Goal: Task Accomplishment & Management: Complete application form

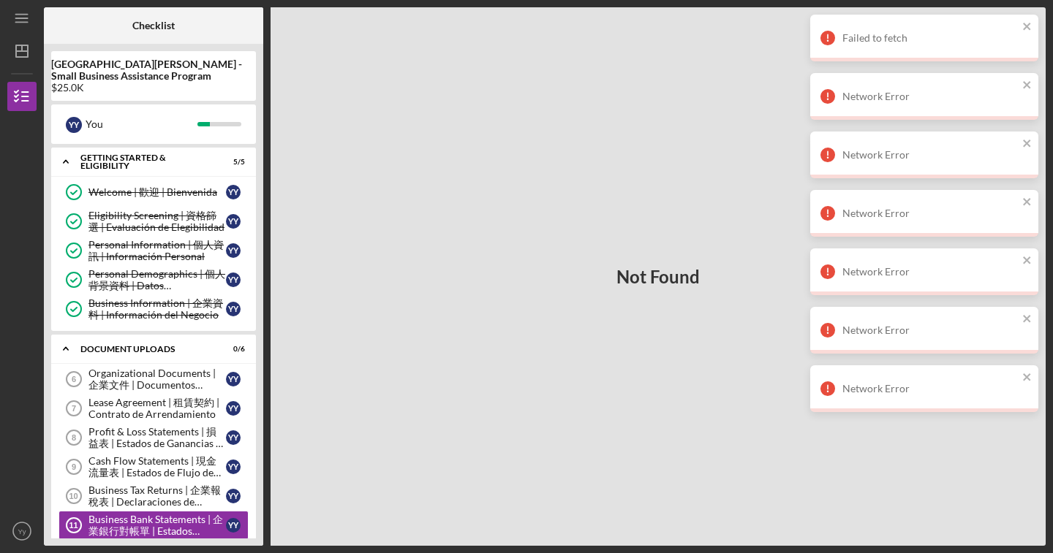
scroll to position [82, 0]
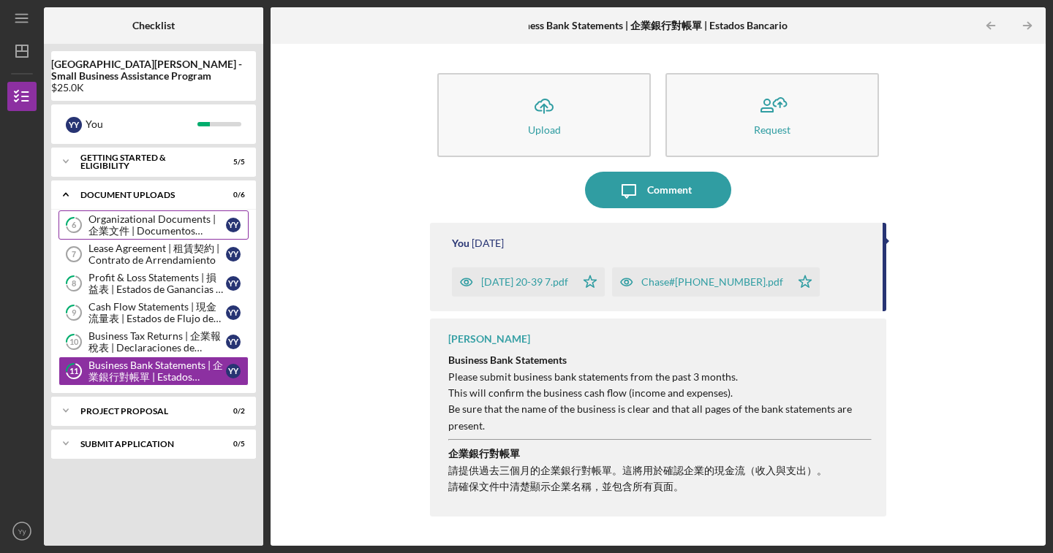
click at [172, 235] on div "Organizational Documents | 企業文件 | Documentos Organizacionales" at bounding box center [156, 224] width 137 height 23
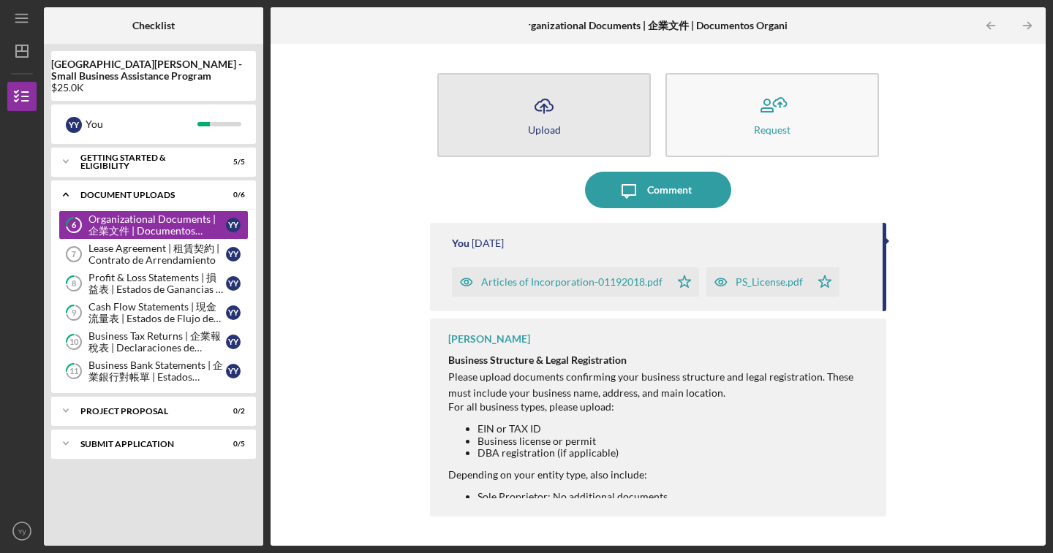
click at [573, 127] on button "Icon/Upload Upload" at bounding box center [543, 115] width 213 height 84
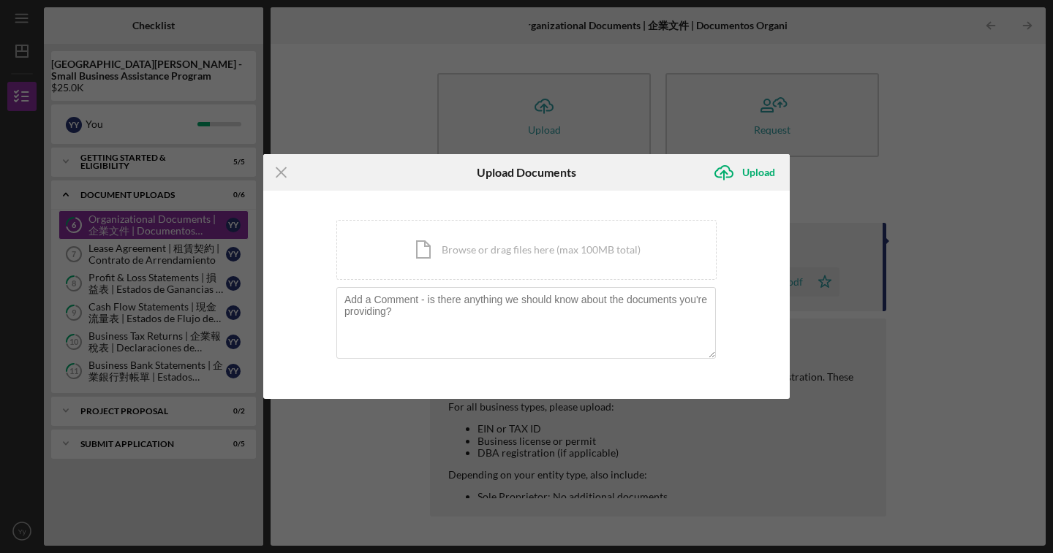
click at [401, 125] on div "Icon/Menu Close Upload Documents Icon/Upload Upload You're uploading documents …" at bounding box center [526, 276] width 1053 height 553
click at [279, 172] on line at bounding box center [281, 172] width 10 height 10
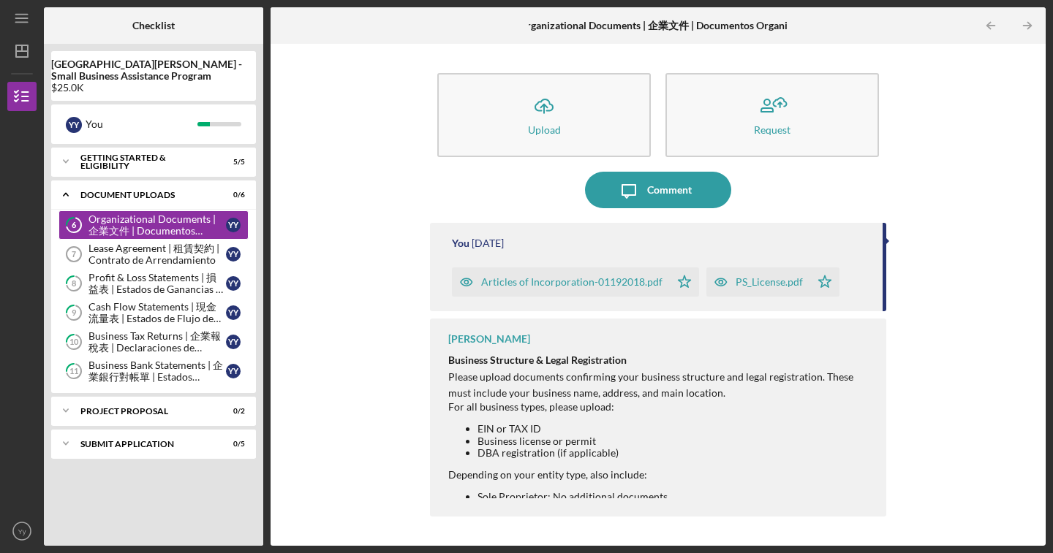
click at [317, 157] on div "Icon/Upload Upload Request Icon/Message Comment You [DATE] Articles of Incorpor…" at bounding box center [658, 295] width 760 height 488
click at [507, 200] on div "Icon/Message Comment" at bounding box center [658, 190] width 456 height 37
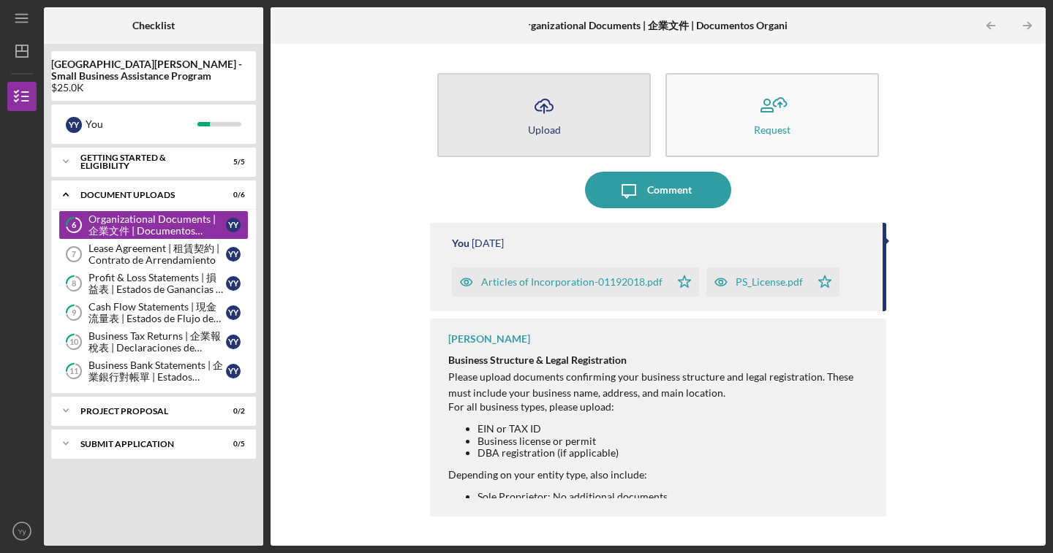
click at [541, 143] on button "Icon/Upload Upload" at bounding box center [543, 115] width 213 height 84
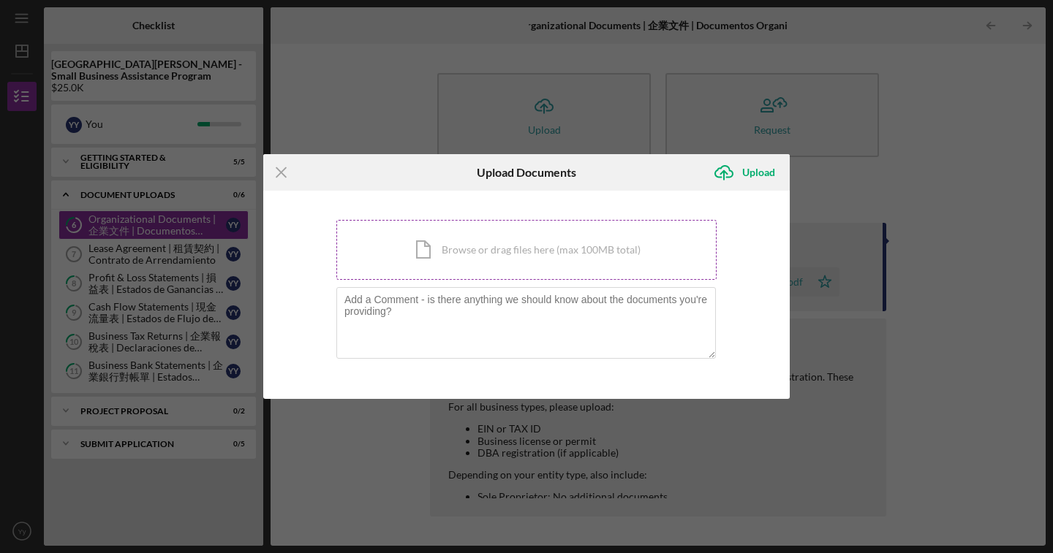
click at [473, 262] on div "Icon/Document Browse or drag files here (max 100MB total) Tap to choose files o…" at bounding box center [526, 250] width 380 height 60
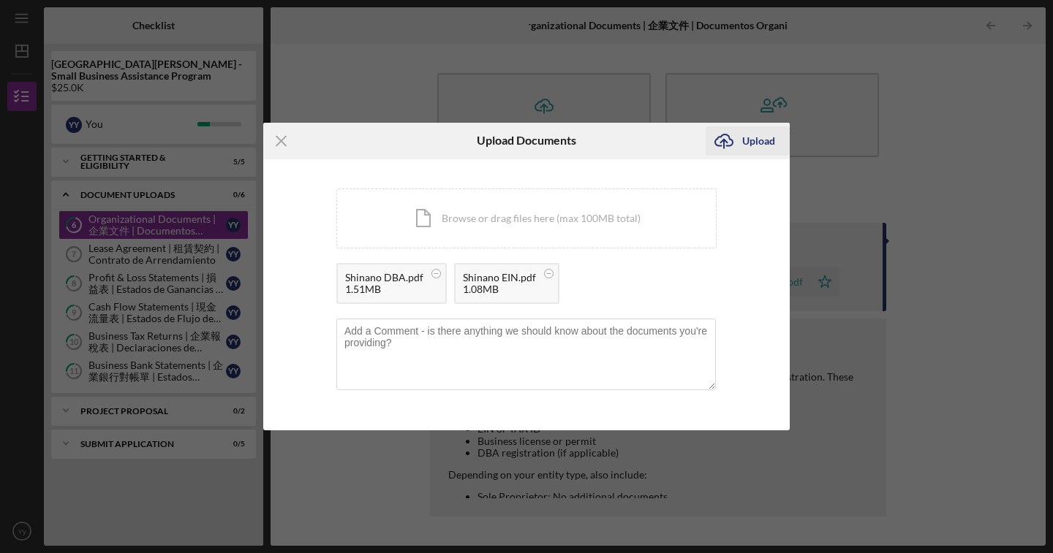
click at [766, 139] on div "Upload" at bounding box center [758, 140] width 33 height 29
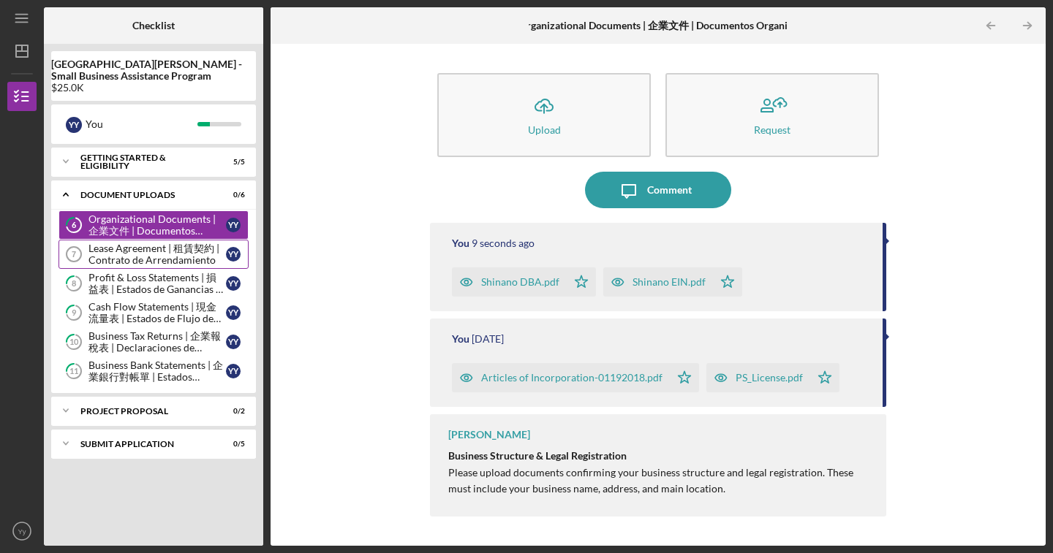
click at [186, 254] on div "Lease Agreement | 租賃契約 | Contrato de Arrendamiento" at bounding box center [156, 254] width 137 height 23
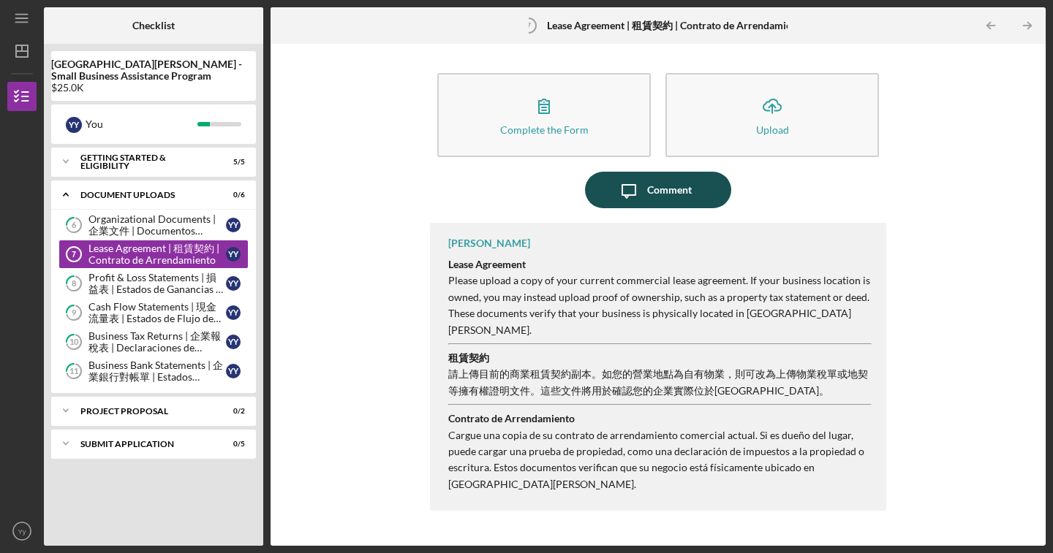
click at [642, 189] on icon "Icon/Message" at bounding box center [628, 190] width 37 height 37
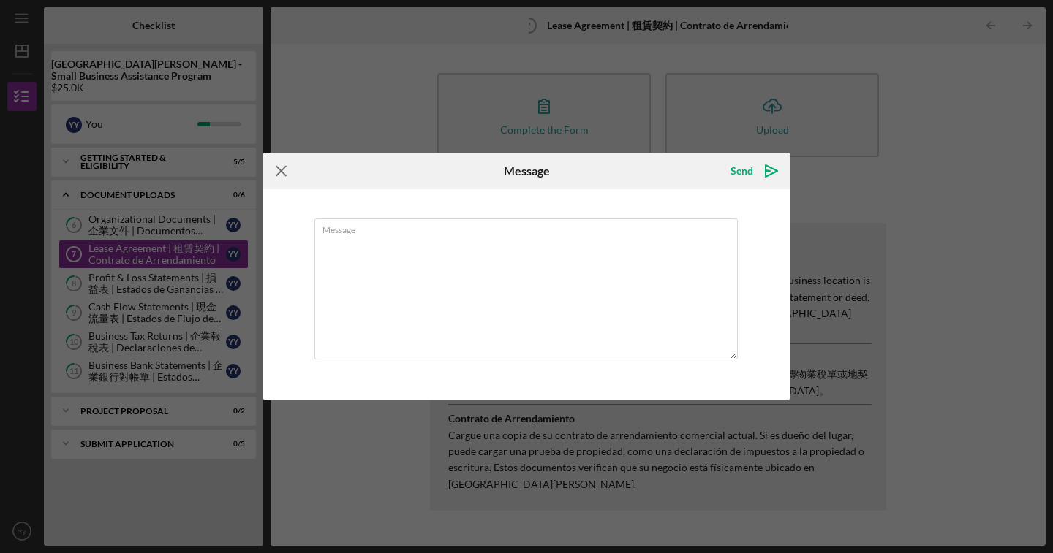
click at [276, 181] on icon "Icon/Menu Close" at bounding box center [281, 171] width 37 height 37
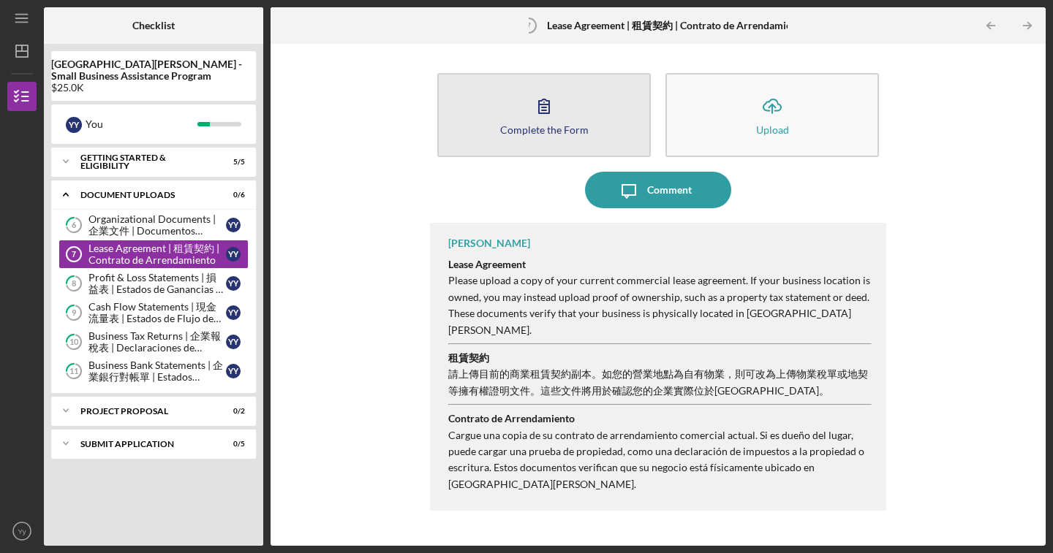
click at [543, 120] on icon "button" at bounding box center [544, 106] width 37 height 37
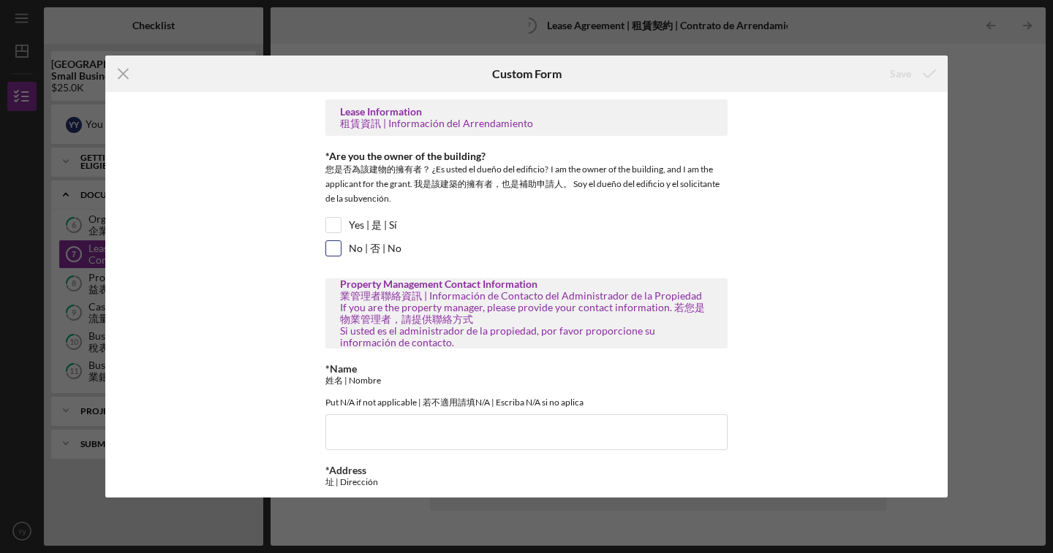
click at [329, 253] on input "No | 否 | No" at bounding box center [333, 248] width 15 height 15
checkbox input "true"
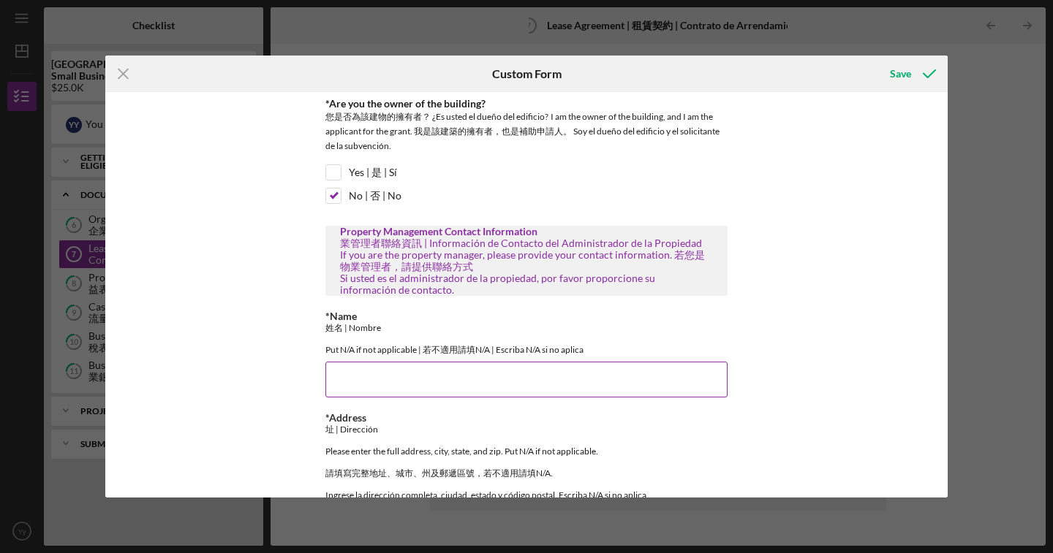
scroll to position [53, 0]
click at [354, 380] on input "*Name" at bounding box center [526, 378] width 402 height 35
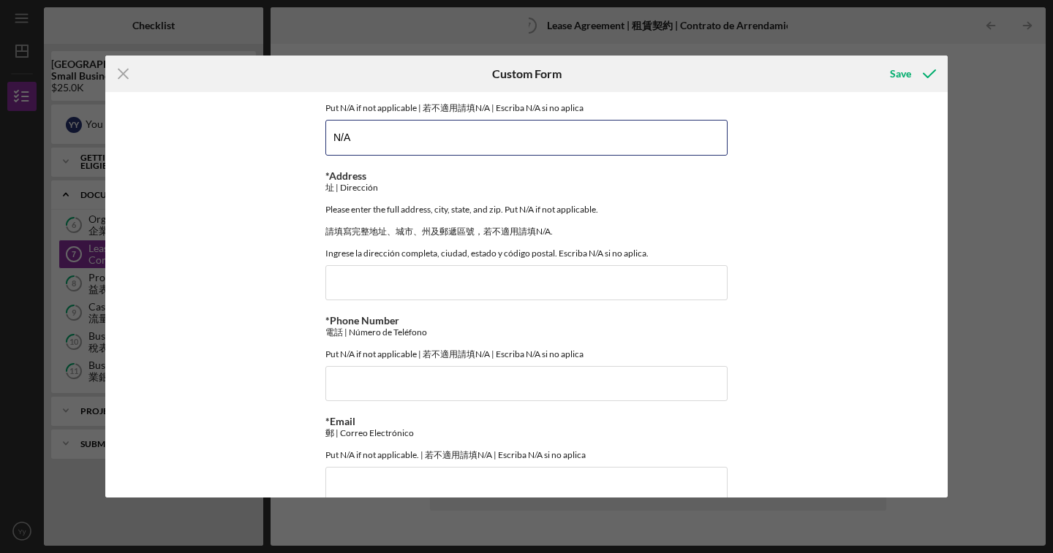
scroll to position [307, 0]
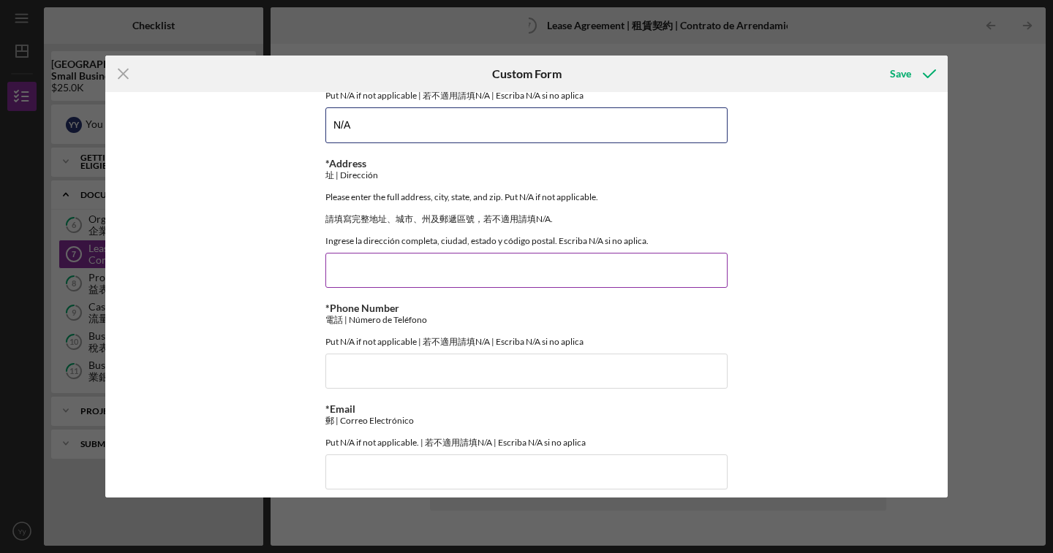
type input "N/A"
click at [503, 270] on input "*Address" at bounding box center [526, 270] width 402 height 35
type input "N/A"
click at [499, 377] on input "*Phone Number" at bounding box center [526, 371] width 402 height 35
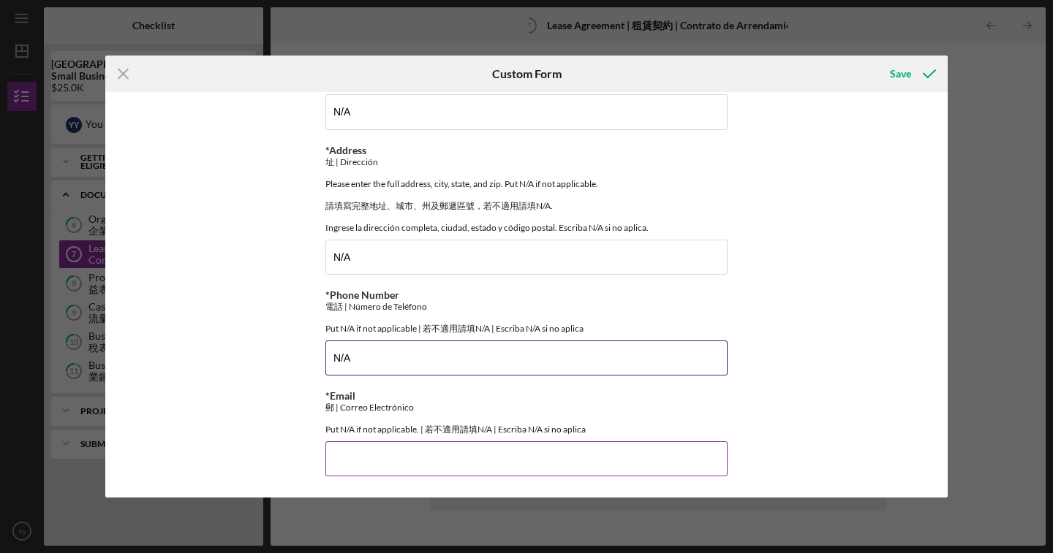
type input "N/A"
click at [512, 461] on input "*Email" at bounding box center [526, 458] width 402 height 35
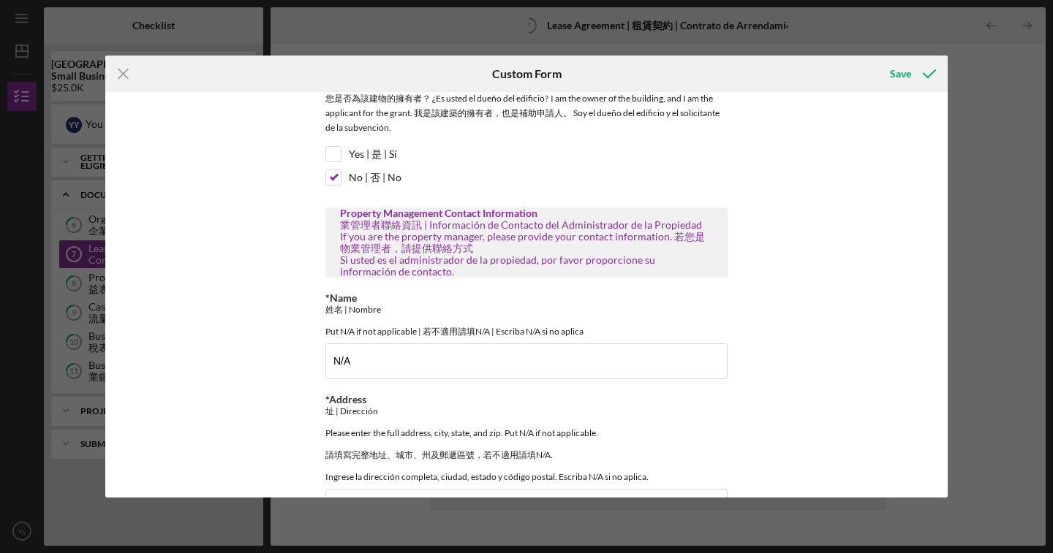
scroll to position [0, 0]
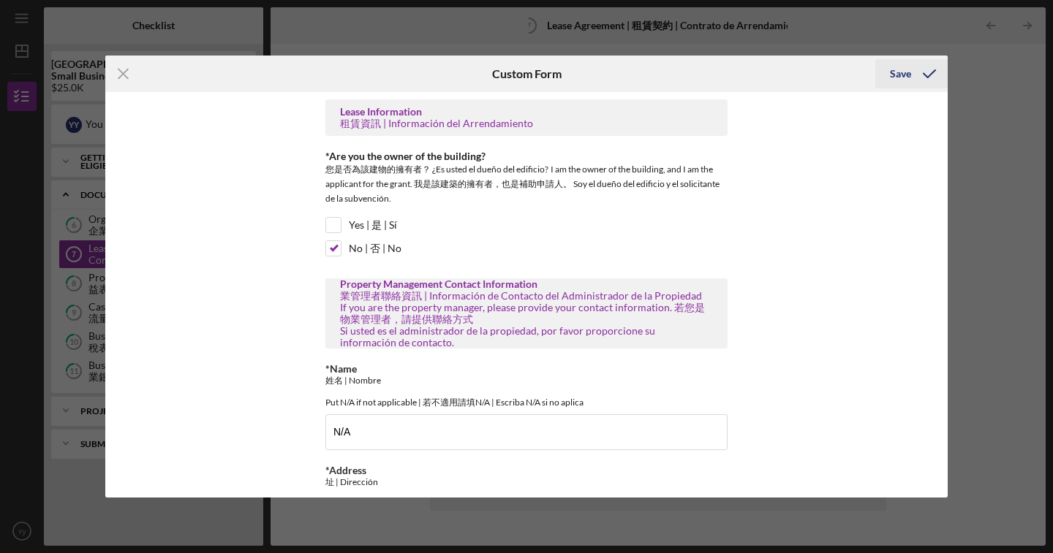
type input "N/A"
click at [917, 71] on icon "submit" at bounding box center [929, 74] width 37 height 37
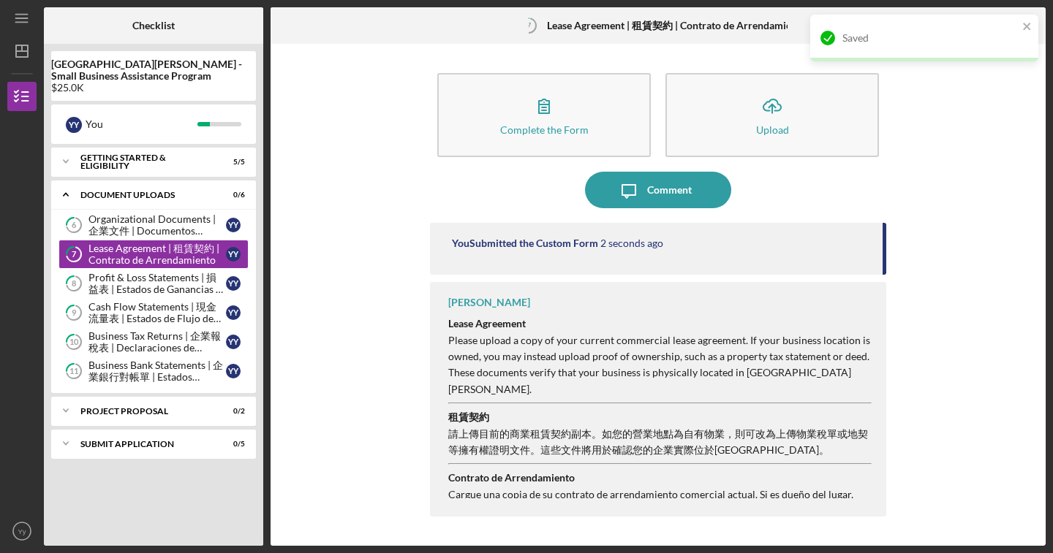
click at [913, 179] on div "Complete the Form Form Icon/Upload Upload Icon/Message Comment You Submitted th…" at bounding box center [658, 295] width 760 height 488
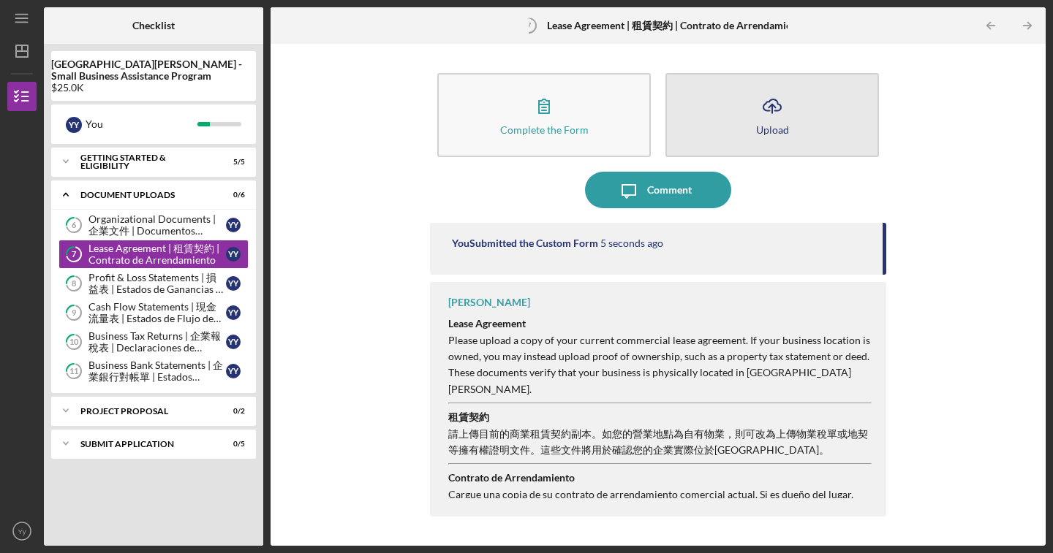
click at [783, 134] on div "Upload" at bounding box center [772, 129] width 33 height 11
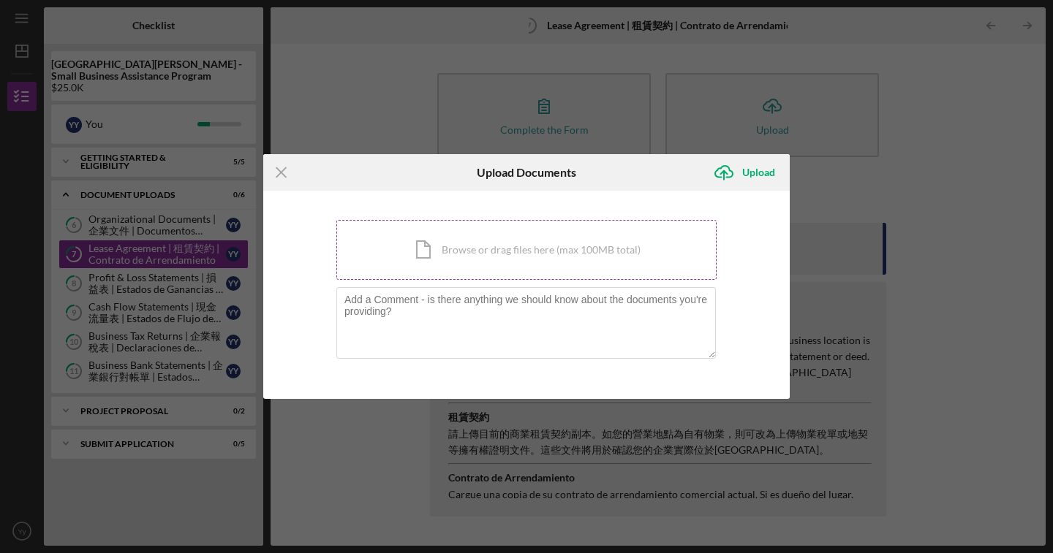
click at [650, 253] on div "Icon/Document Browse or drag files here (max 100MB total) Tap to choose files o…" at bounding box center [526, 250] width 380 height 60
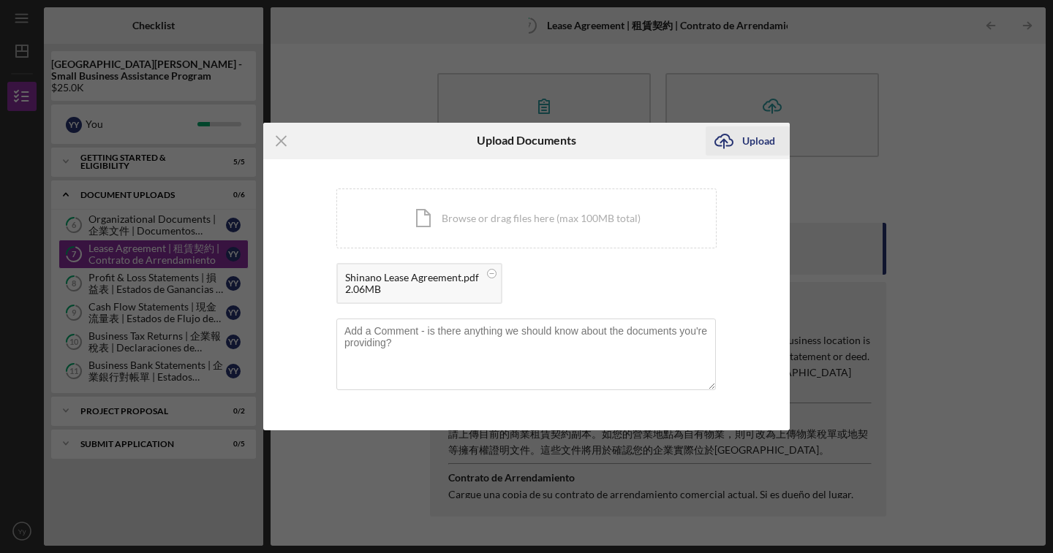
click at [768, 134] on div "Upload" at bounding box center [758, 140] width 33 height 29
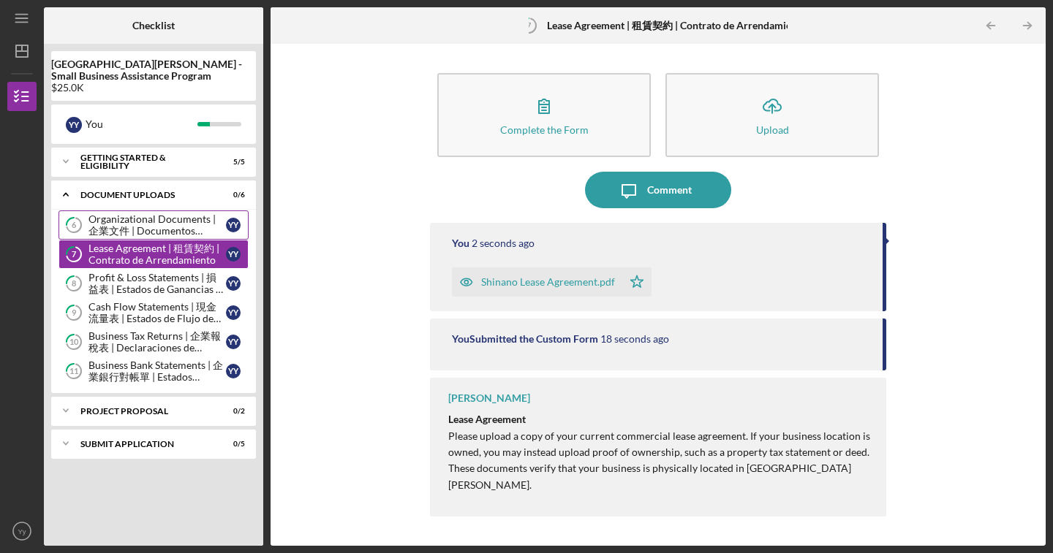
click at [178, 232] on div "Organizational Documents | 企業文件 | Documentos Organizacionales" at bounding box center [156, 224] width 137 height 23
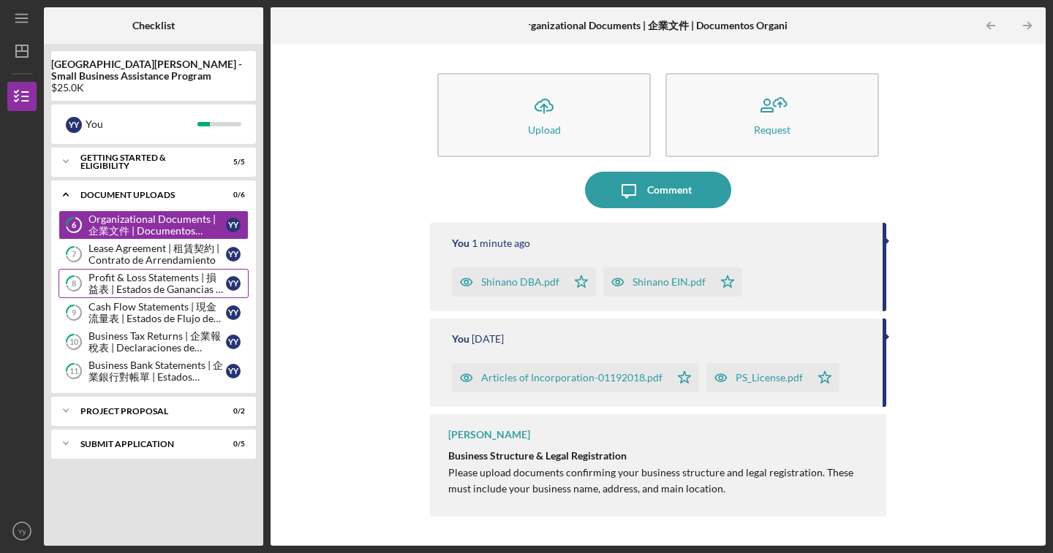
click at [178, 283] on div "Profit & Loss Statements | 損益表 | Estados de Ganancias y Pérdidas" at bounding box center [156, 283] width 137 height 23
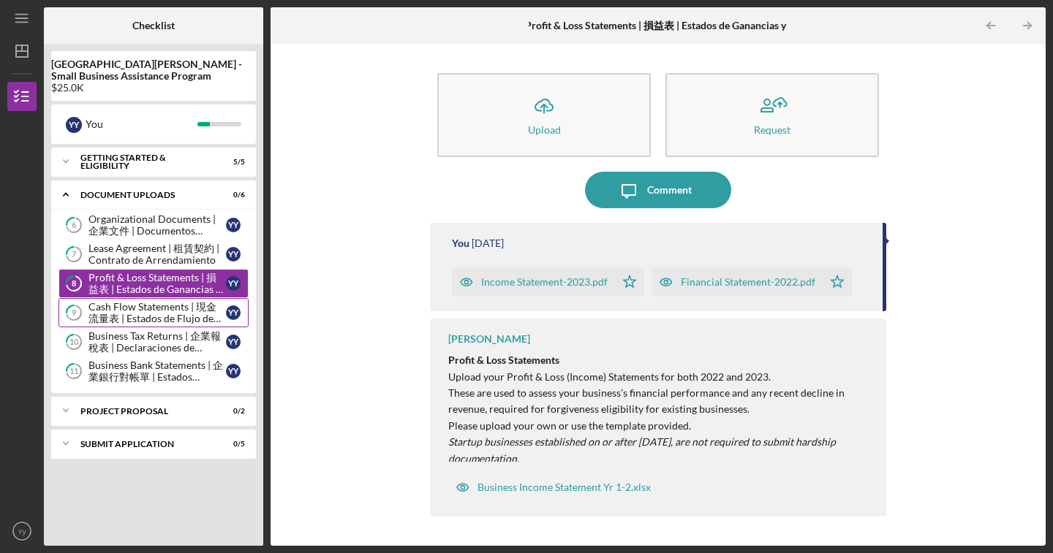
click at [196, 313] on div "Cash Flow Statements | 現金流量表 | Estados de Flujo de Efectivo" at bounding box center [156, 312] width 137 height 23
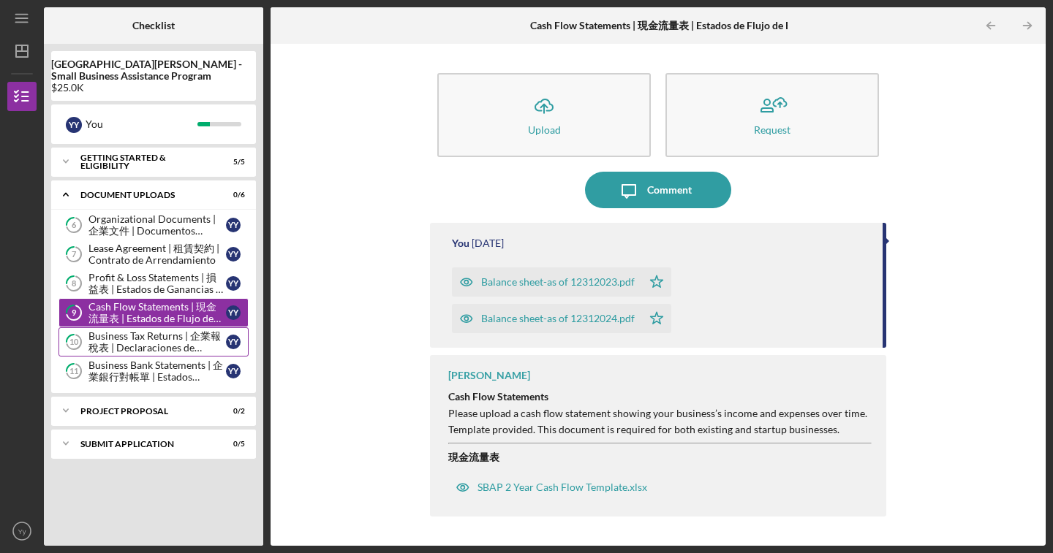
click at [178, 335] on div "Business Tax Returns | 企業報稅表 | Declaraciones de Impuestos del Negocio" at bounding box center [156, 341] width 137 height 23
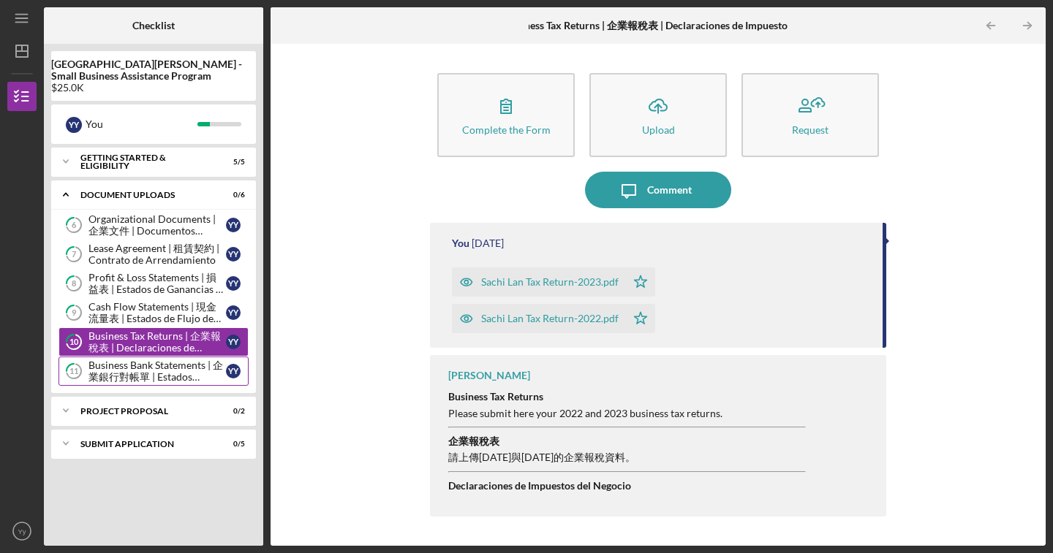
click at [172, 372] on div "Business Bank Statements | 企業銀行對帳單 | Estados Bancarios del Negocio" at bounding box center [156, 371] width 137 height 23
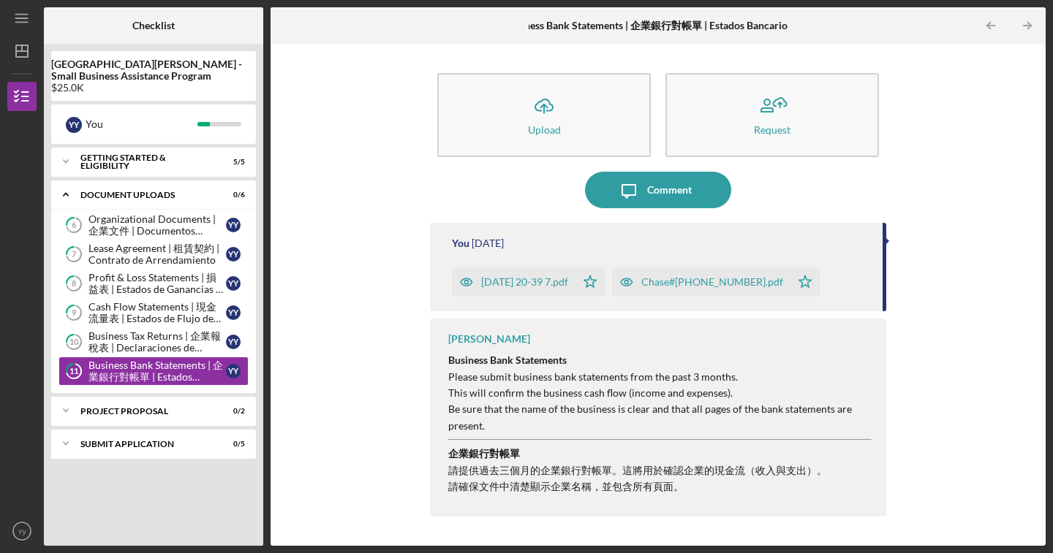
click at [548, 284] on div "[DATE] 20-39 7.pdf" at bounding box center [524, 282] width 87 height 12
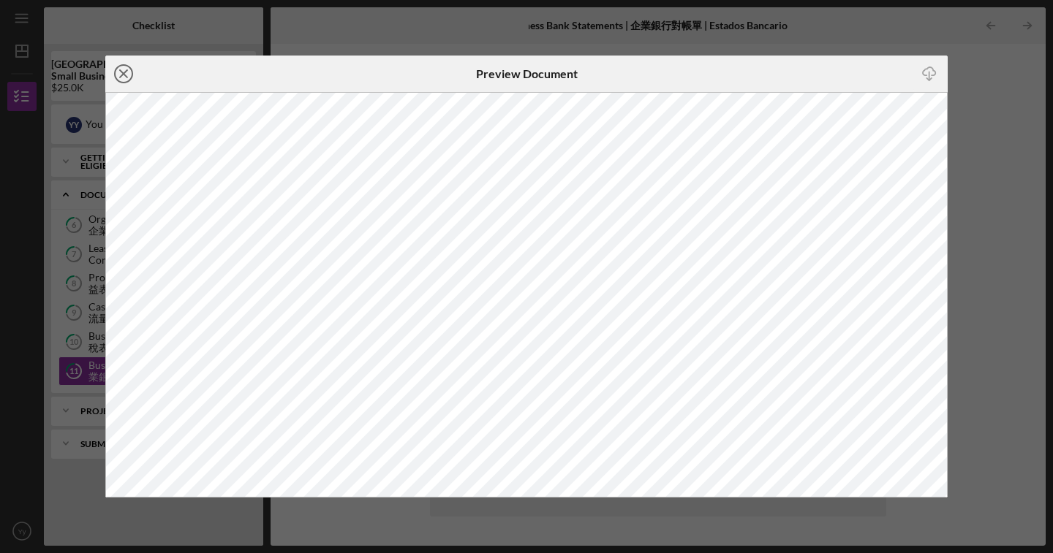
click at [122, 80] on icon "Icon/Close" at bounding box center [123, 74] width 37 height 37
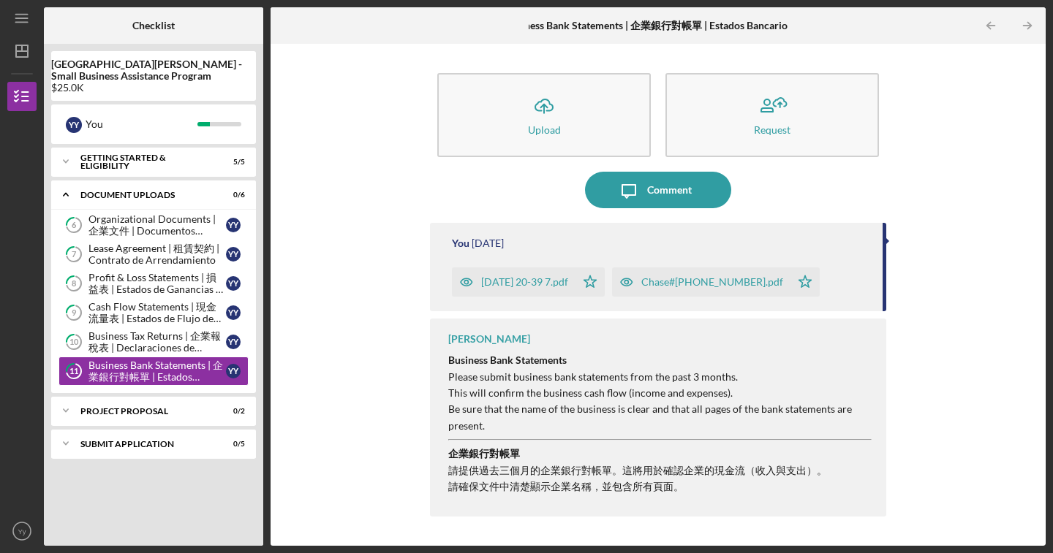
click at [690, 282] on div "Chase#[PHONE_NUMBER].pdf" at bounding box center [712, 282] width 142 height 12
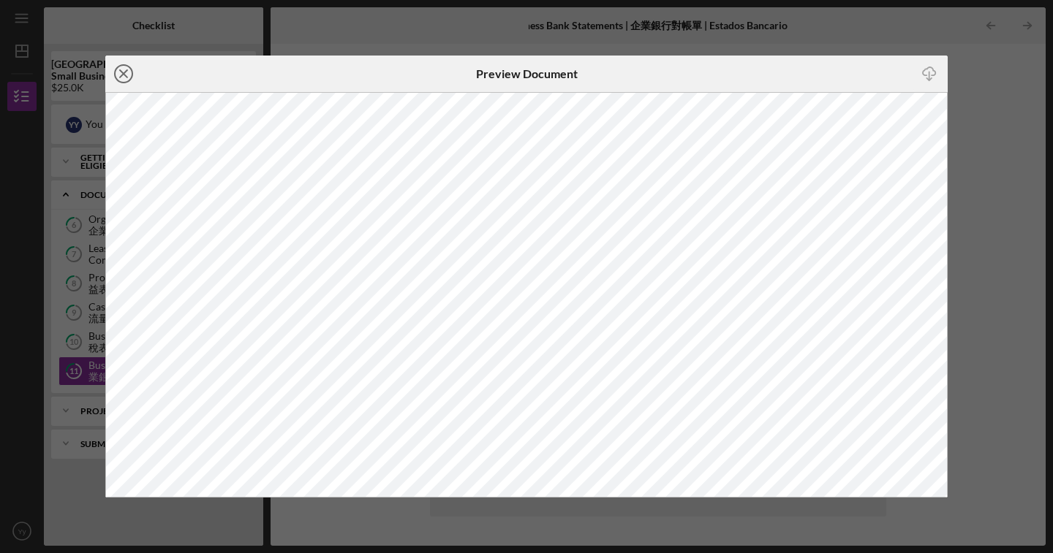
click at [118, 77] on icon "Icon/Close" at bounding box center [123, 74] width 37 height 37
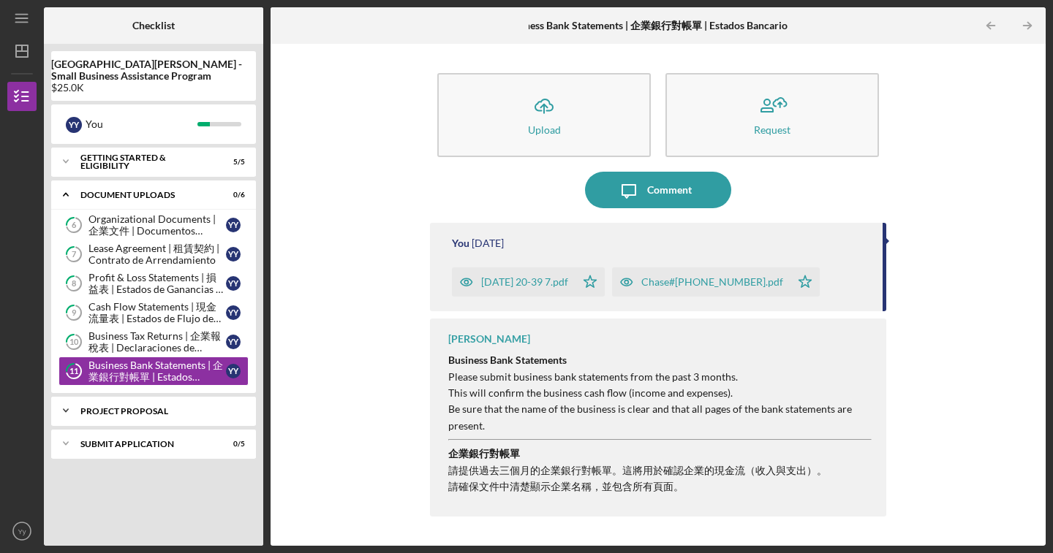
click at [157, 407] on div "Project Proposal" at bounding box center [158, 411] width 157 height 9
